Goal: Task Accomplishment & Management: Use online tool/utility

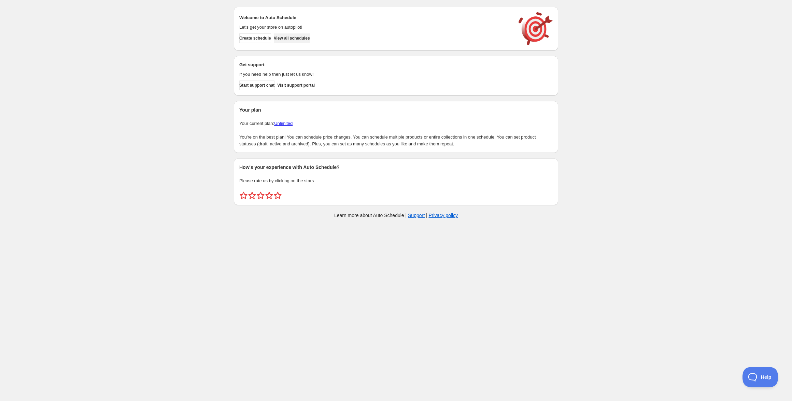
click at [309, 40] on span "View all schedules" at bounding box center [292, 38] width 36 height 5
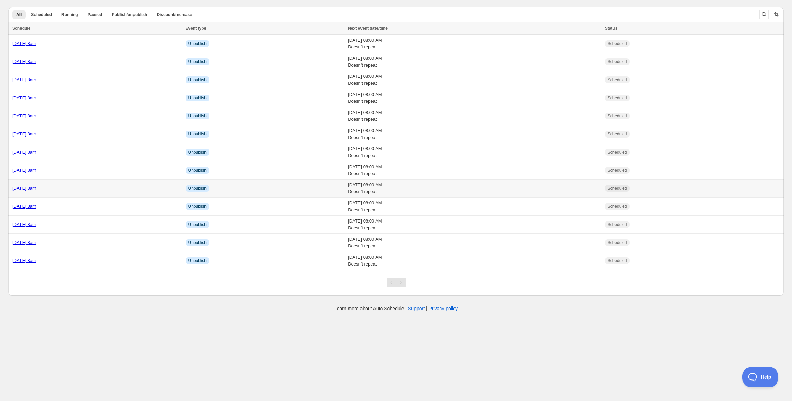
click at [36, 189] on link "[DATE] 8am" at bounding box center [24, 188] width 24 height 5
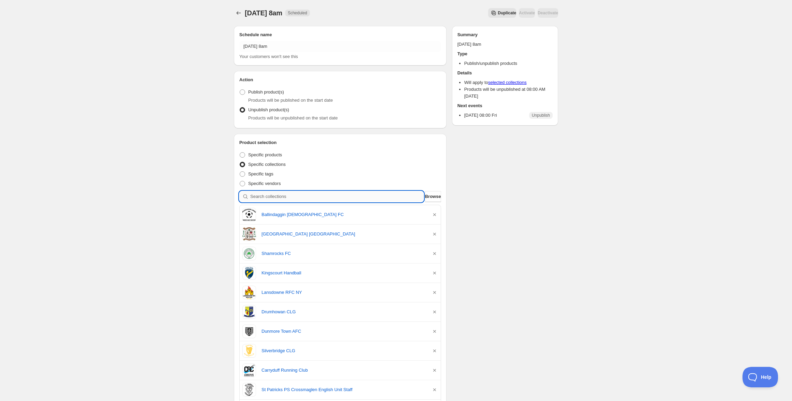
click at [294, 195] on input "search" at bounding box center [336, 196] width 173 height 11
paste input "Armagh CBS Staff"
type input "Armagh CBS Staff"
